Goal: Navigation & Orientation: Go to known website

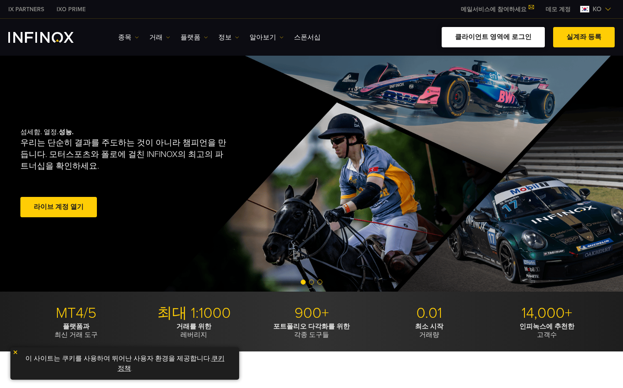
click at [511, 34] on link "클라이언트 영역에 로그인" at bounding box center [492, 37] width 103 height 20
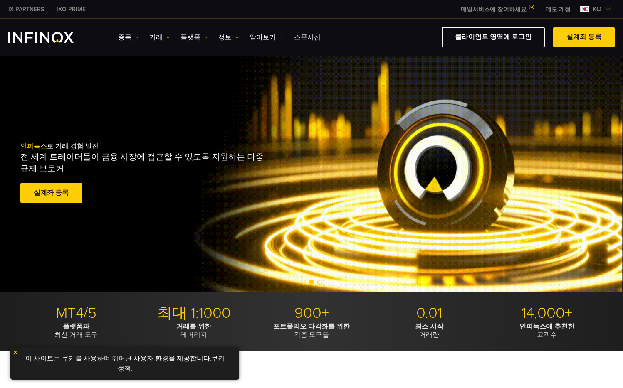
drag, startPoint x: 501, startPoint y: 40, endPoint x: 520, endPoint y: 15, distance: 31.7
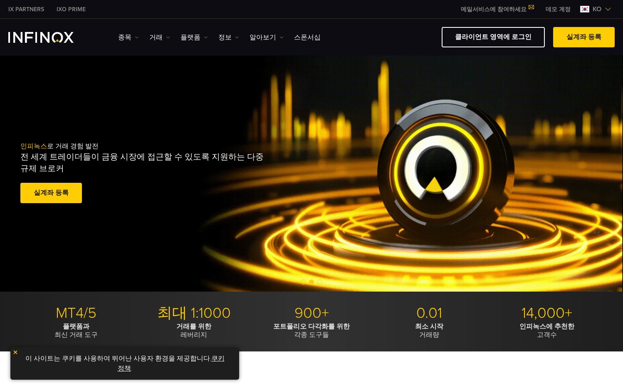
click at [502, 40] on link "클라이언트 영역에 로그인" at bounding box center [492, 37] width 103 height 20
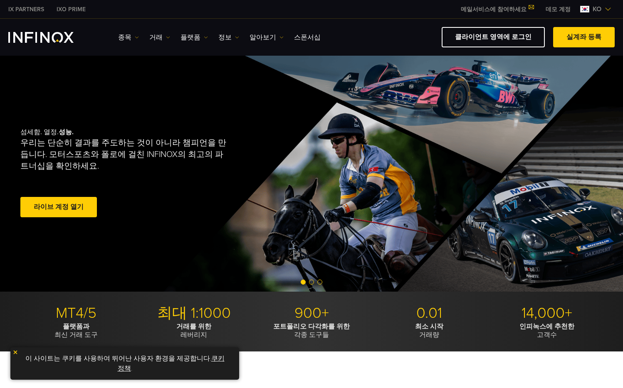
click at [40, 42] on img "INFINOX Logo" at bounding box center [40, 37] width 65 height 11
